Goal: Find specific page/section: Find specific page/section

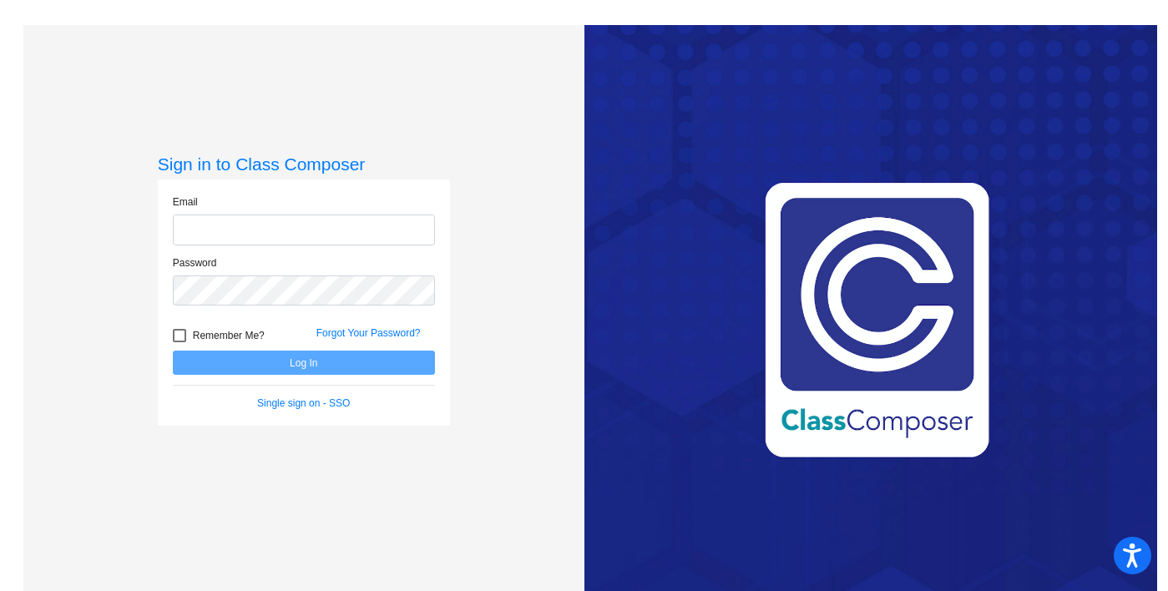
type input "[PERSON_NAME][EMAIL_ADDRESS][PERSON_NAME][DOMAIN_NAME]"
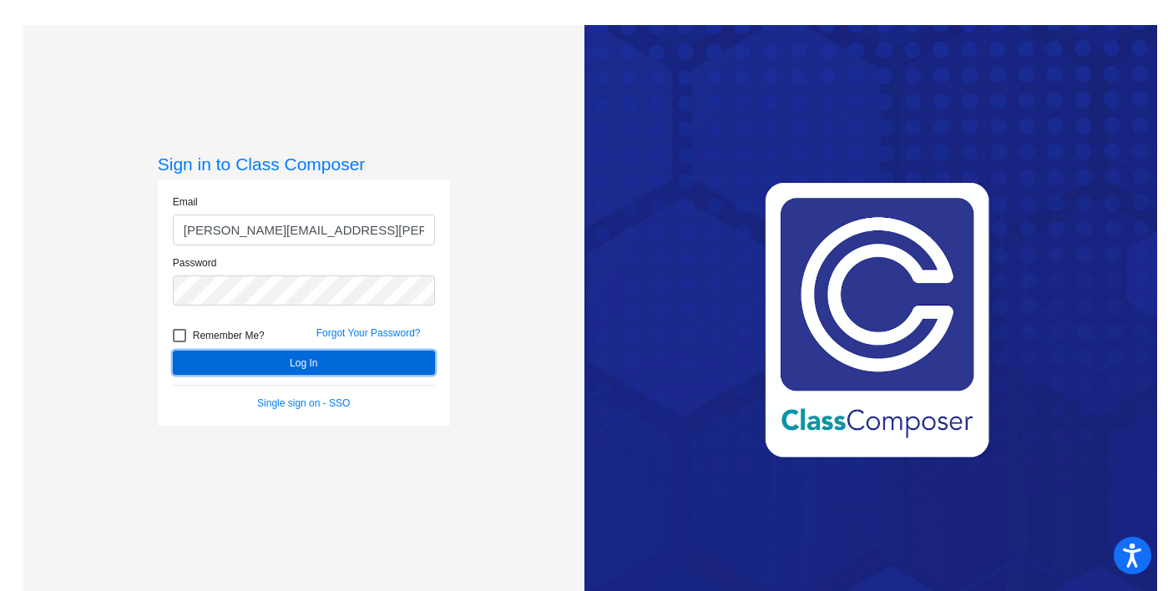
click at [287, 364] on button "Log In" at bounding box center [304, 363] width 262 height 24
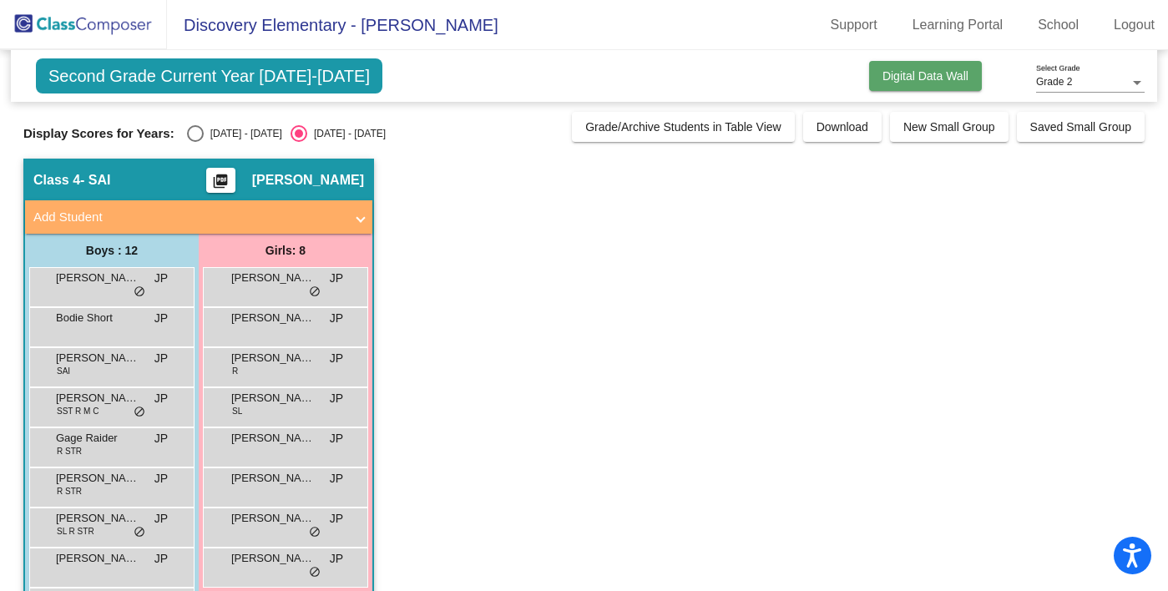
click at [949, 74] on span "Digital Data Wall" at bounding box center [926, 75] width 86 height 13
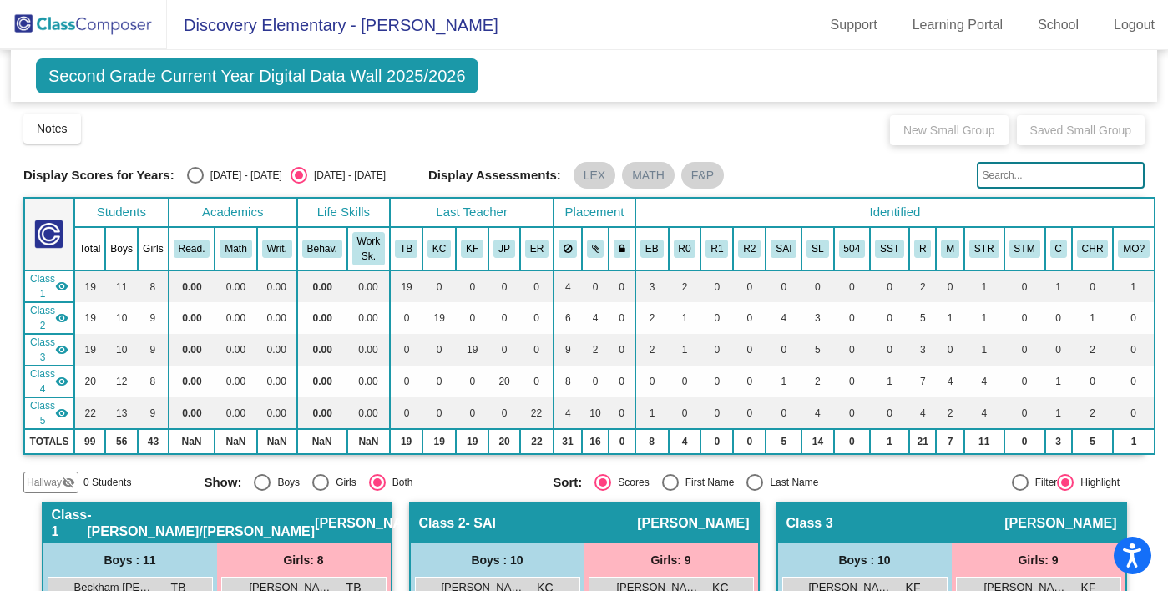
click at [210, 170] on div "[DATE] - [DATE]" at bounding box center [243, 175] width 78 height 15
click at [195, 184] on input "[DATE] - [DATE]" at bounding box center [195, 184] width 1 height 1
radio input "true"
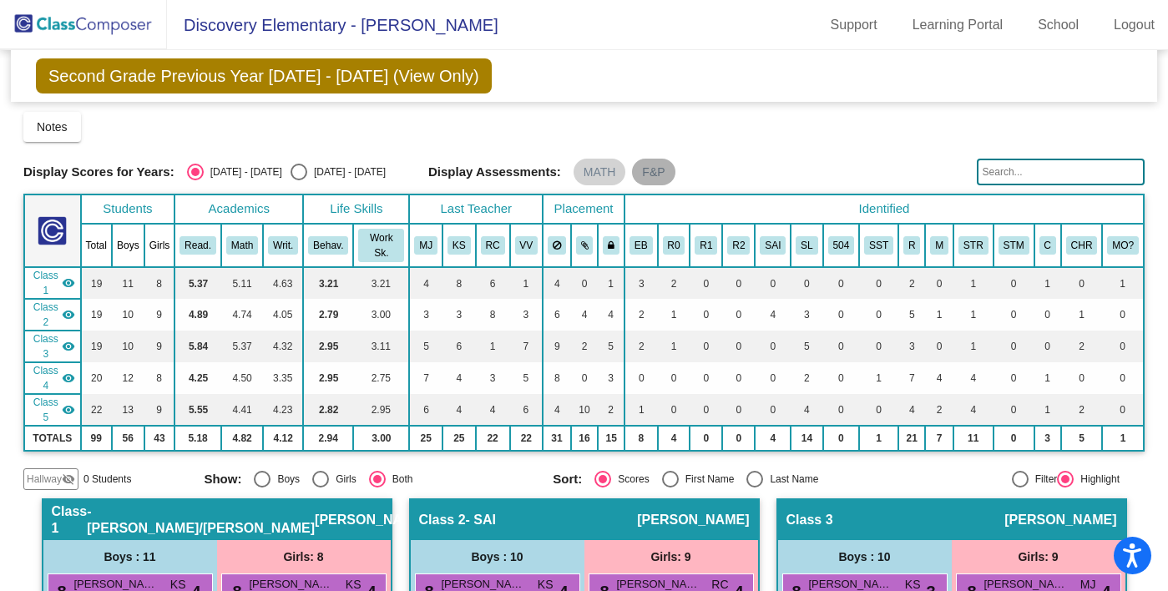
click at [646, 179] on mat-chip "F&P" at bounding box center [653, 172] width 43 height 27
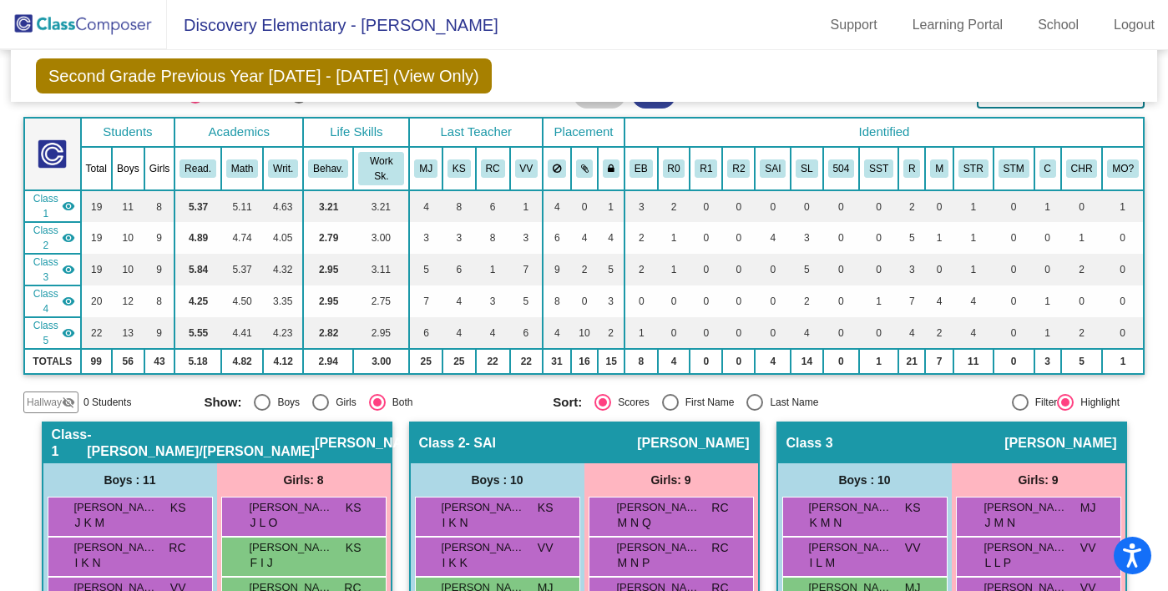
scroll to position [78, 0]
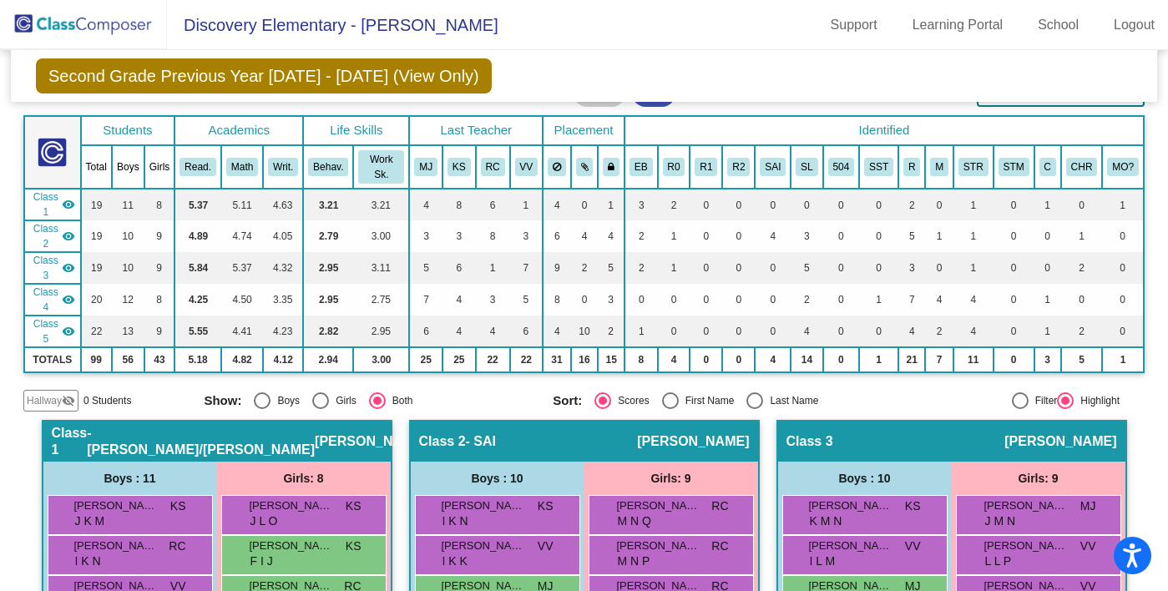
click at [54, 402] on span "Hallway" at bounding box center [44, 400] width 35 height 15
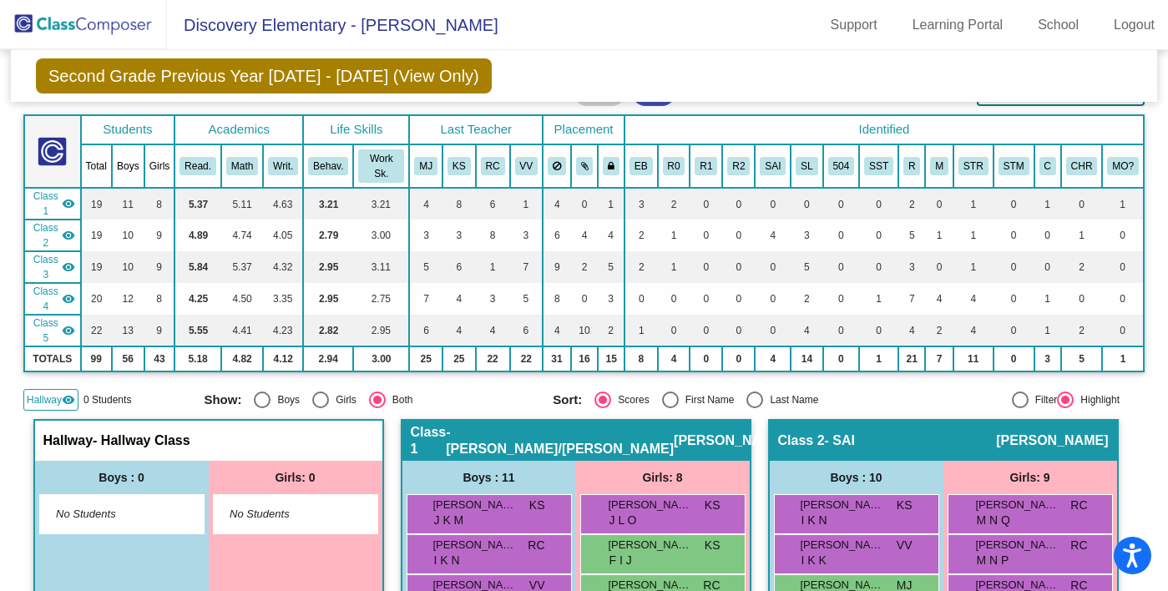
scroll to position [0, 0]
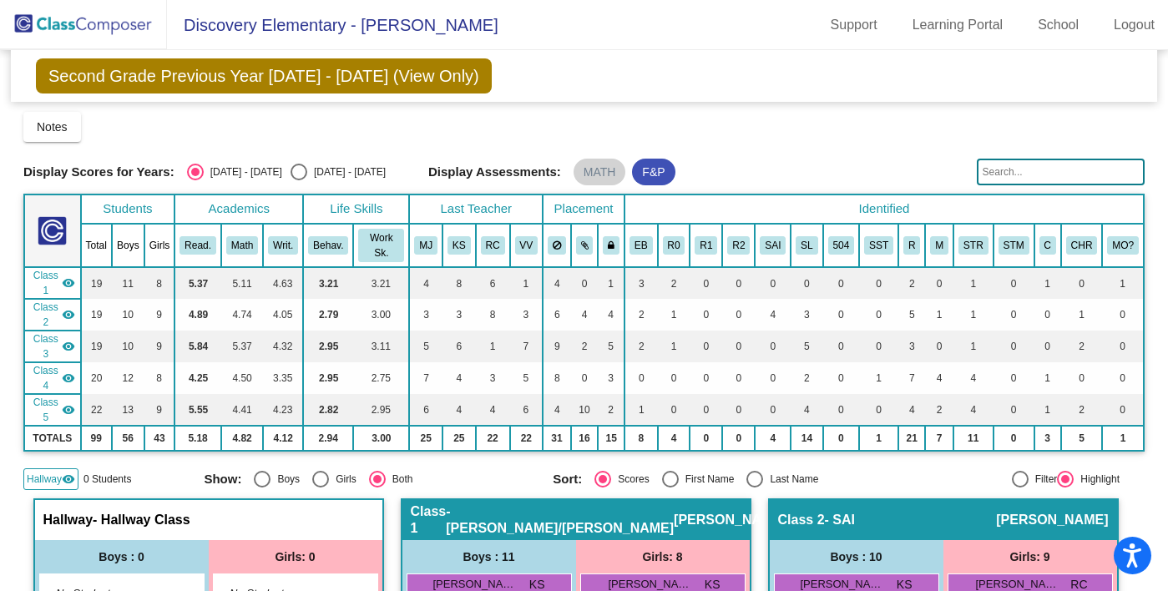
click at [68, 474] on mat-icon "visibility" at bounding box center [68, 479] width 13 height 13
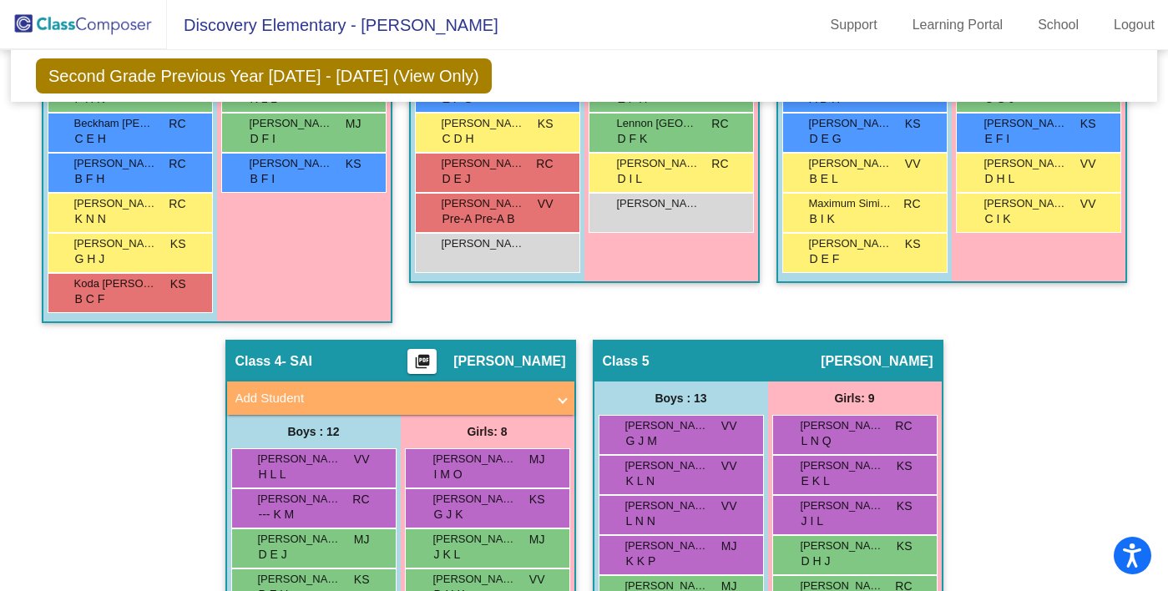
scroll to position [571, 0]
